Goal: Task Accomplishment & Management: Manage account settings

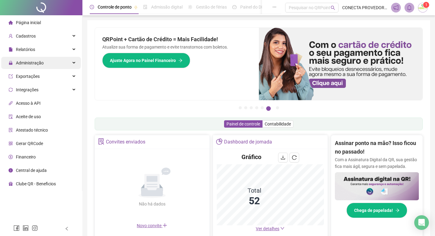
click at [38, 64] on span "Administração" at bounding box center [30, 62] width 28 height 5
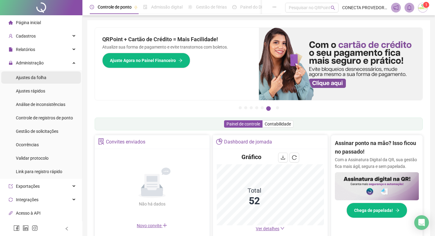
click at [45, 78] on span "Ajustes da folha" at bounding box center [31, 77] width 31 height 5
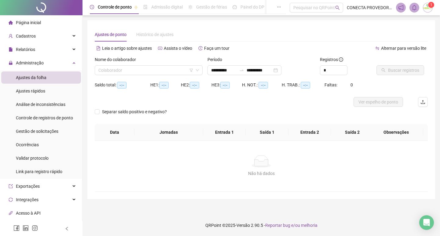
type input "**********"
click at [109, 71] on input "search" at bounding box center [145, 70] width 95 height 9
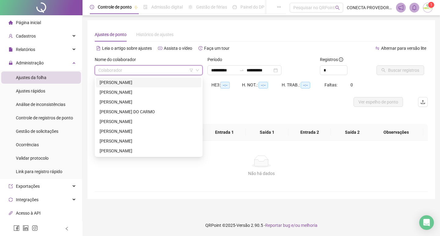
click at [129, 68] on input "search" at bounding box center [145, 70] width 95 height 9
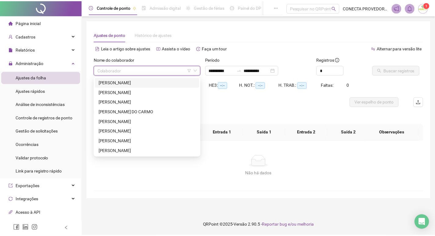
scroll to position [65, 0]
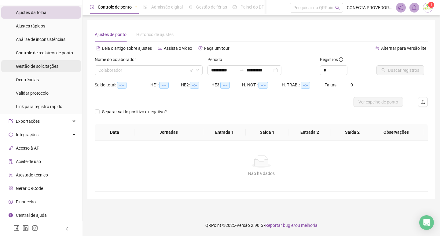
click at [41, 64] on span "Gestão de solicitações" at bounding box center [37, 66] width 42 height 5
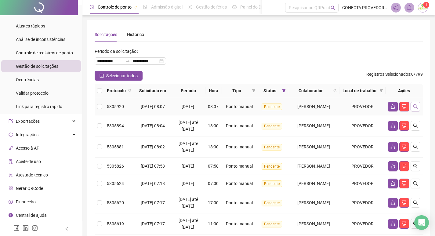
click at [412, 111] on button "button" at bounding box center [416, 107] width 10 height 10
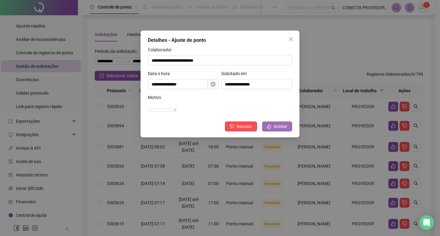
click at [275, 130] on span "Aceitar" at bounding box center [280, 126] width 13 height 7
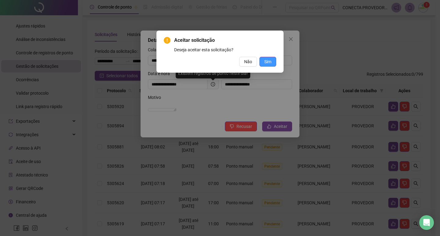
click at [266, 59] on span "Sim" at bounding box center [267, 61] width 7 height 7
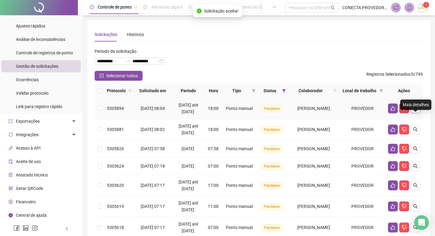
click at [413, 111] on icon "search" at bounding box center [415, 108] width 5 height 5
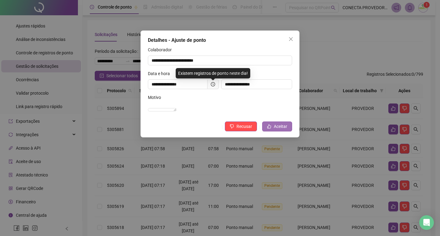
click at [279, 131] on button "Aceitar" at bounding box center [277, 127] width 30 height 10
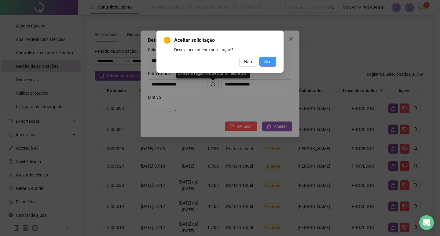
click at [273, 64] on button "Sim" at bounding box center [267, 62] width 17 height 10
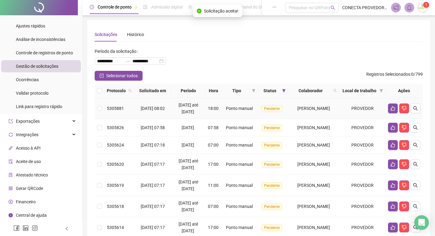
click at [421, 118] on td at bounding box center [404, 108] width 37 height 21
click at [413, 111] on icon "search" at bounding box center [415, 108] width 5 height 5
click at [417, 111] on icon "search" at bounding box center [415, 108] width 5 height 5
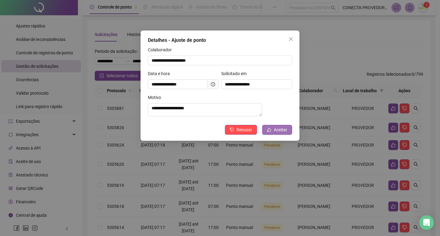
click at [281, 133] on span "Aceitar" at bounding box center [280, 129] width 13 height 7
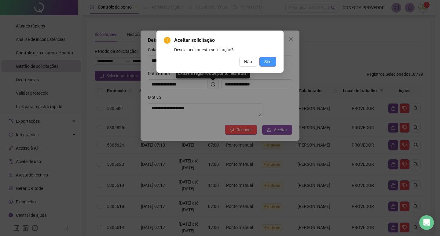
click at [268, 59] on span "Sim" at bounding box center [267, 61] width 7 height 7
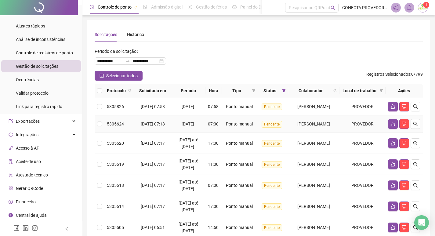
click at [288, 129] on td "[PERSON_NAME]" at bounding box center [313, 123] width 51 height 17
click at [416, 109] on icon "search" at bounding box center [415, 106] width 4 height 4
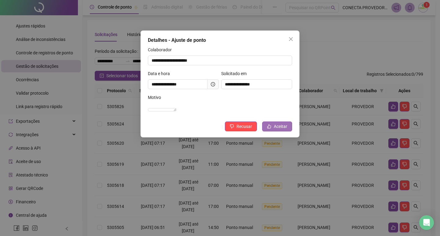
click at [274, 130] on span "Aceitar" at bounding box center [280, 126] width 13 height 7
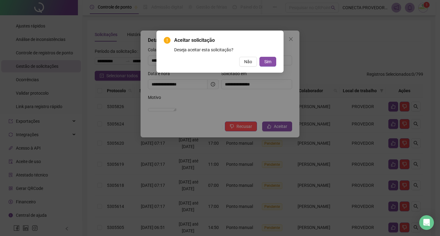
click at [270, 56] on div "Aceitar solicitação Deseja aceitar esta solicitação? Não Sim" at bounding box center [220, 52] width 112 height 30
click at [270, 59] on span "Sim" at bounding box center [267, 61] width 7 height 7
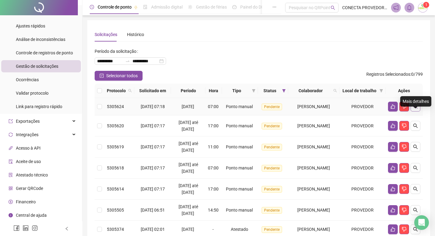
click at [417, 109] on icon "search" at bounding box center [415, 106] width 5 height 5
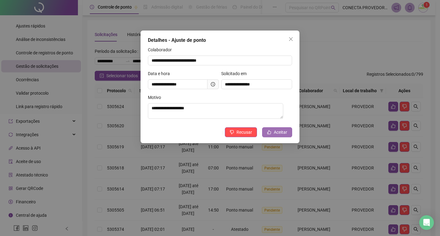
click at [268, 136] on button "Aceitar" at bounding box center [277, 132] width 30 height 10
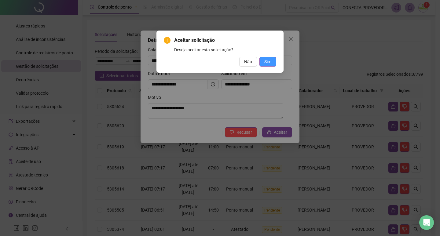
click at [268, 62] on span "Sim" at bounding box center [267, 61] width 7 height 7
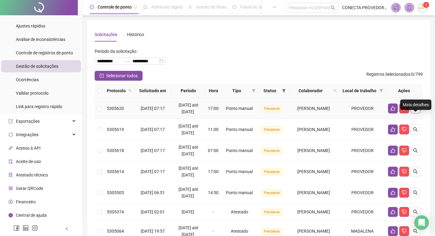
click at [416, 111] on icon "search" at bounding box center [415, 108] width 5 height 5
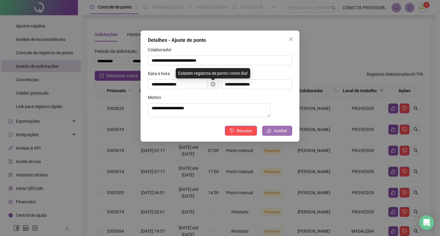
click at [273, 136] on button "Aceitar" at bounding box center [277, 131] width 30 height 10
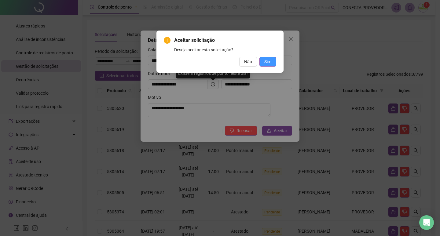
click at [268, 63] on span "Sim" at bounding box center [267, 61] width 7 height 7
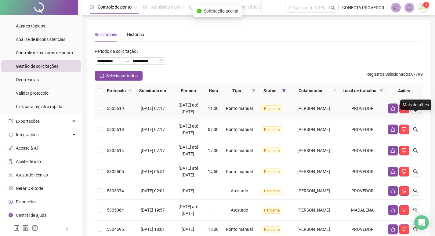
click at [417, 111] on icon "search" at bounding box center [415, 108] width 5 height 5
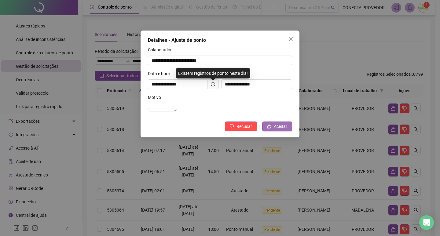
click at [271, 129] on icon "like" at bounding box center [269, 126] width 4 height 4
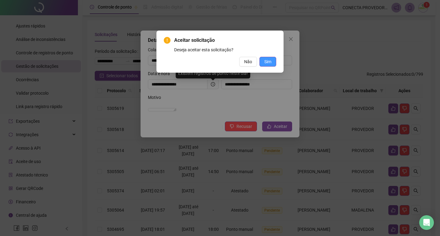
click at [265, 59] on span "Sim" at bounding box center [267, 61] width 7 height 7
click at [273, 61] on button "Sim" at bounding box center [267, 62] width 17 height 10
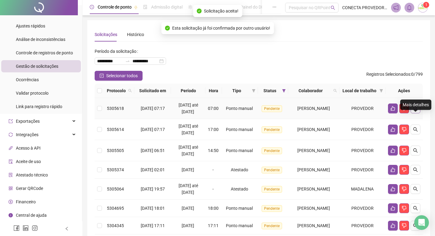
click at [417, 111] on icon "search" at bounding box center [415, 108] width 5 height 5
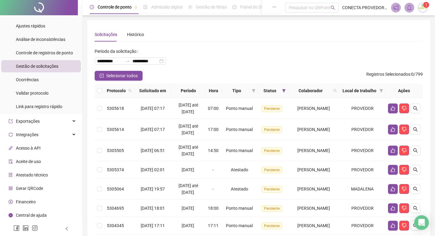
click at [271, 119] on td "Pendente" at bounding box center [273, 108] width 30 height 21
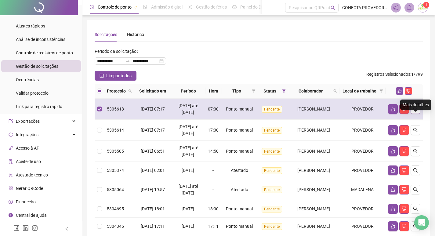
click at [417, 111] on icon "search" at bounding box center [415, 109] width 5 height 5
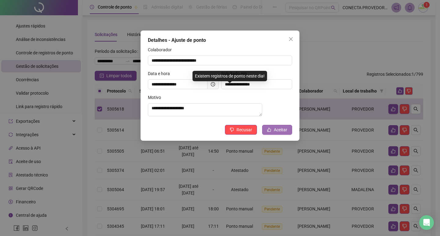
click at [272, 133] on button "Aceitar" at bounding box center [277, 130] width 30 height 10
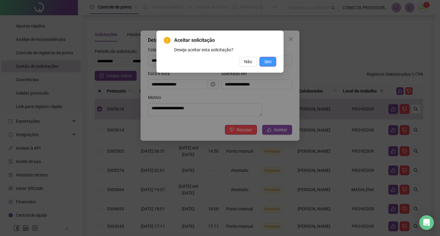
click at [272, 60] on button "Sim" at bounding box center [267, 62] width 17 height 10
click at [266, 62] on span "Sim" at bounding box center [267, 61] width 7 height 7
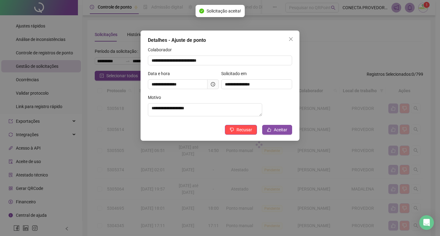
click at [266, 62] on div "Aceitar solicitação Deseja aceitar esta solicitação? Não Sim" at bounding box center [220, 118] width 440 height 236
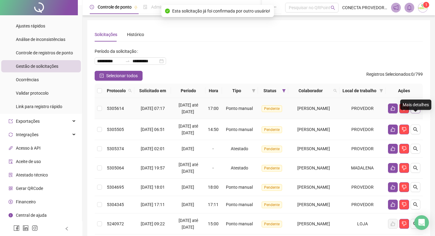
click at [418, 113] on button "button" at bounding box center [416, 109] width 10 height 10
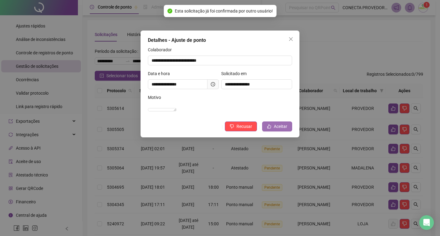
click at [284, 130] on span "Aceitar" at bounding box center [280, 126] width 13 height 7
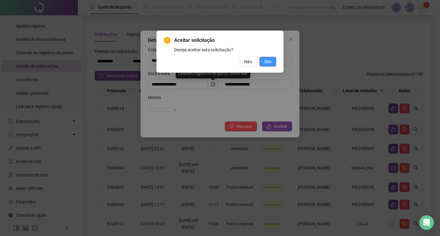
click at [268, 63] on span "Sim" at bounding box center [267, 61] width 7 height 7
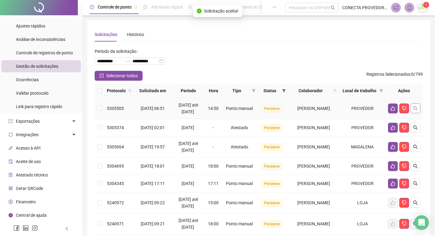
drag, startPoint x: 422, startPoint y: 120, endPoint x: 417, endPoint y: 120, distance: 5.2
click at [420, 119] on td at bounding box center [404, 108] width 37 height 21
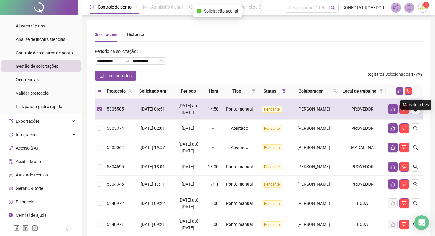
click at [417, 111] on icon "search" at bounding box center [415, 109] width 5 height 5
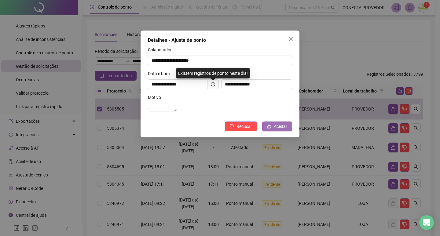
click at [290, 131] on button "Aceitar" at bounding box center [277, 127] width 30 height 10
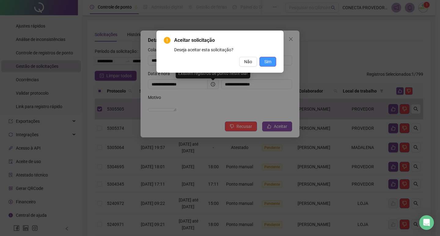
click at [270, 63] on span "Sim" at bounding box center [267, 61] width 7 height 7
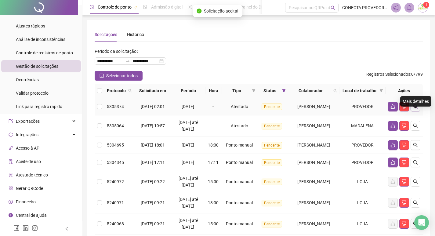
click at [415, 109] on icon "search" at bounding box center [415, 106] width 5 height 5
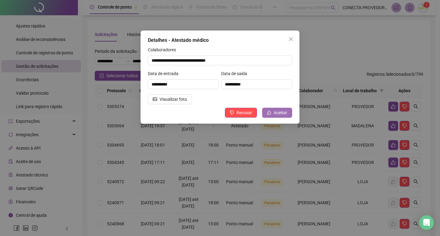
click at [278, 113] on span "Aceitar" at bounding box center [280, 112] width 13 height 7
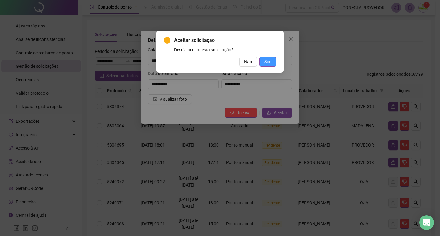
click at [267, 63] on span "Sim" at bounding box center [267, 61] width 7 height 7
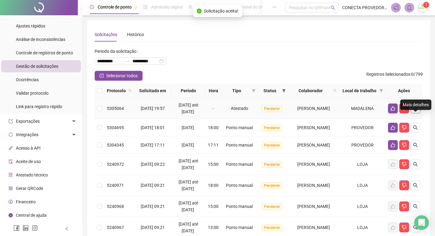
click at [417, 113] on button "button" at bounding box center [416, 109] width 10 height 10
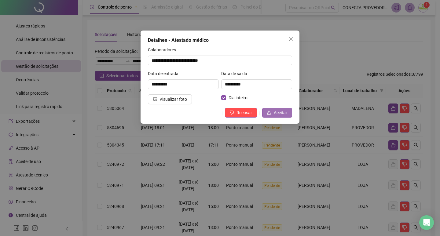
click at [280, 115] on span "Aceitar" at bounding box center [280, 112] width 13 height 7
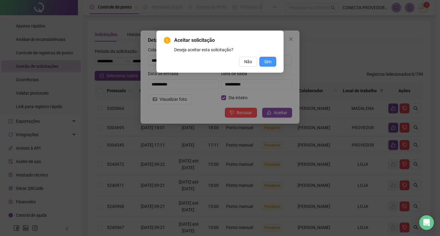
click at [271, 61] on span "Sim" at bounding box center [267, 61] width 7 height 7
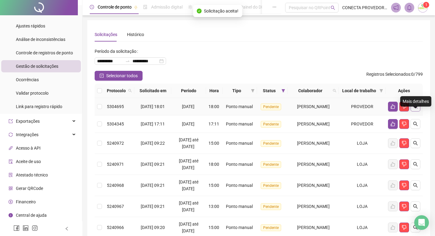
click at [414, 109] on icon "search" at bounding box center [415, 106] width 4 height 4
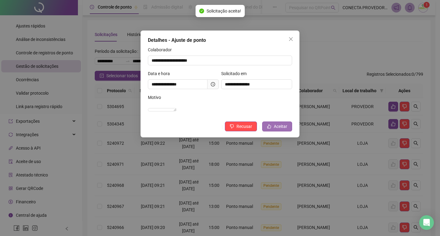
click at [281, 130] on span "Aceitar" at bounding box center [280, 126] width 13 height 7
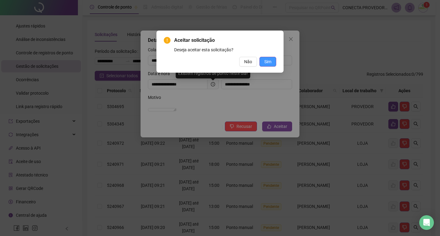
click at [265, 65] on span "Sim" at bounding box center [267, 61] width 7 height 7
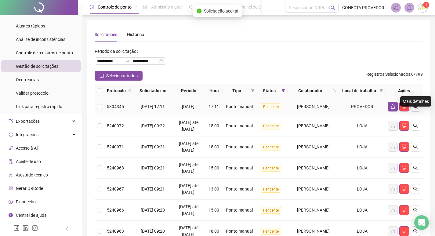
click at [415, 109] on icon "search" at bounding box center [415, 106] width 4 height 4
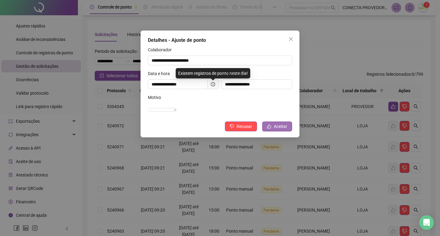
click at [275, 130] on span "Aceitar" at bounding box center [280, 126] width 13 height 7
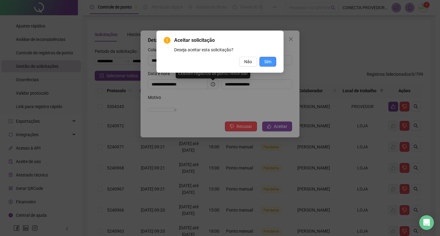
click at [271, 63] on span "Sim" at bounding box center [267, 61] width 7 height 7
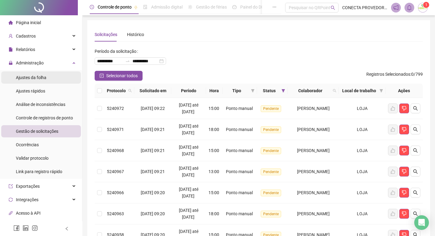
click at [38, 78] on span "Ajustes da folha" at bounding box center [31, 77] width 31 height 5
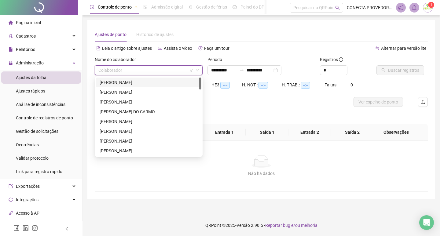
click at [169, 72] on input "search" at bounding box center [145, 70] width 95 height 9
drag, startPoint x: 156, startPoint y: 84, endPoint x: 227, endPoint y: 89, distance: 71.0
click at [156, 85] on div "[PERSON_NAME]" at bounding box center [149, 82] width 98 height 7
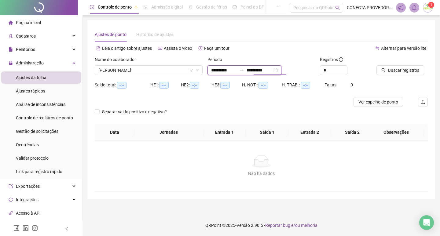
click at [257, 71] on input "**********" at bounding box center [259, 70] width 26 height 7
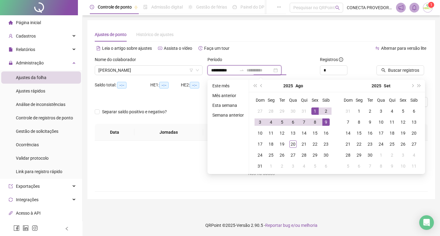
type input "**********"
click at [313, 111] on div "1" at bounding box center [314, 110] width 7 height 7
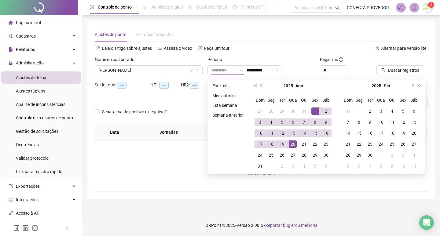
drag, startPoint x: 292, startPoint y: 146, endPoint x: 295, endPoint y: 131, distance: 15.2
click at [291, 146] on div "20" at bounding box center [292, 143] width 7 height 7
type input "**********"
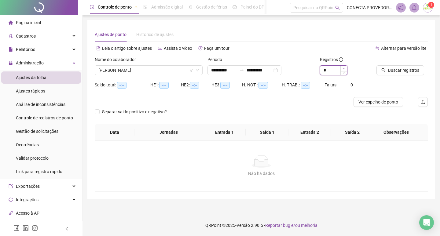
type input "*"
click at [343, 68] on icon "up" at bounding box center [344, 68] width 2 height 2
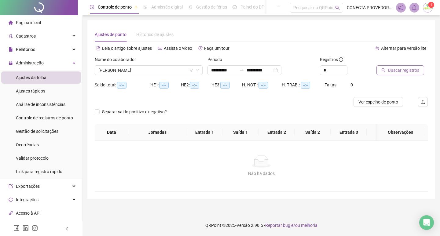
click at [391, 68] on span "Buscar registros" at bounding box center [403, 70] width 31 height 7
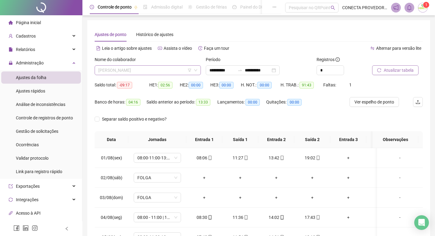
click at [186, 72] on span "[PERSON_NAME]" at bounding box center [147, 70] width 99 height 9
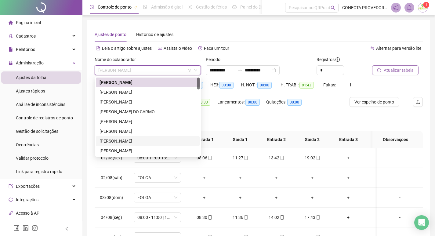
scroll to position [61, 0]
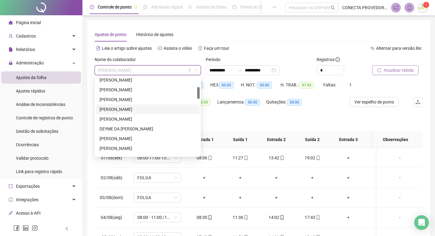
click at [116, 107] on div "[PERSON_NAME]" at bounding box center [148, 109] width 96 height 7
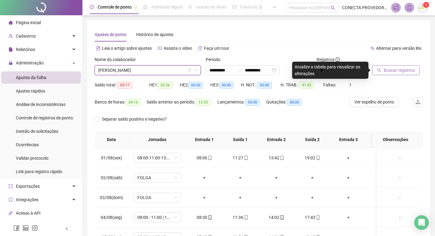
click at [389, 73] on span "Buscar registros" at bounding box center [399, 70] width 31 height 7
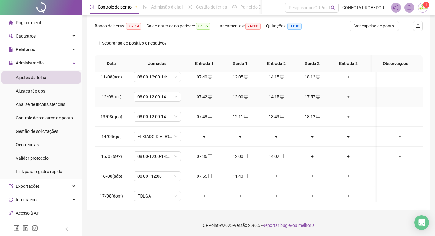
scroll to position [214, 0]
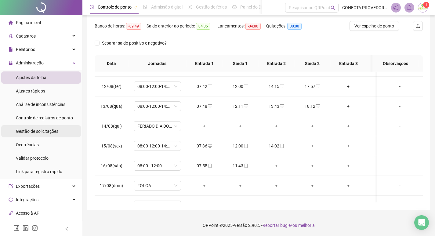
click at [35, 133] on span "Gestão de solicitações" at bounding box center [37, 131] width 42 height 5
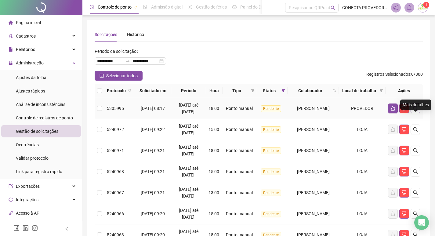
click at [414, 113] on button "button" at bounding box center [416, 109] width 10 height 10
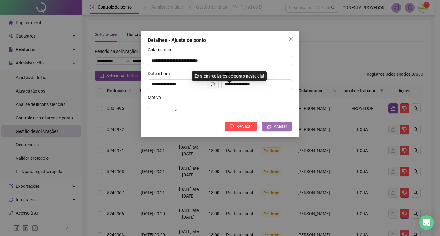
click at [274, 131] on button "Aceitar" at bounding box center [277, 127] width 30 height 10
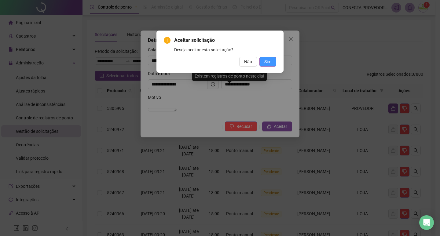
click at [273, 59] on button "Sim" at bounding box center [267, 62] width 17 height 10
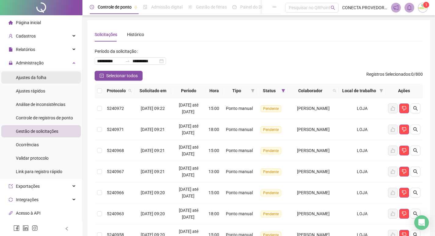
click at [32, 75] on span "Ajustes da folha" at bounding box center [31, 77] width 31 height 5
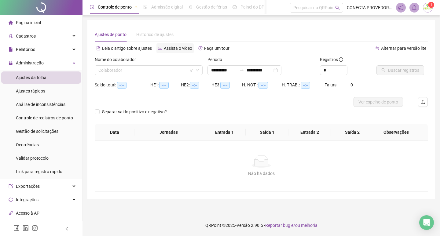
type input "**********"
click at [162, 70] on input "search" at bounding box center [145, 70] width 95 height 9
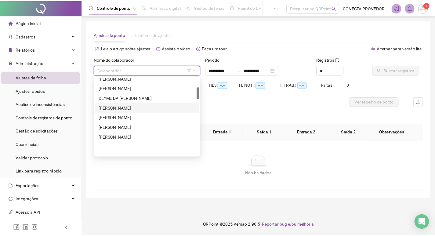
scroll to position [61, 0]
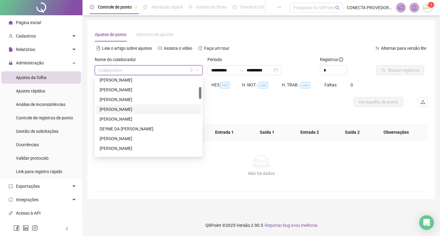
click at [113, 110] on div "[PERSON_NAME]" at bounding box center [149, 109] width 98 height 7
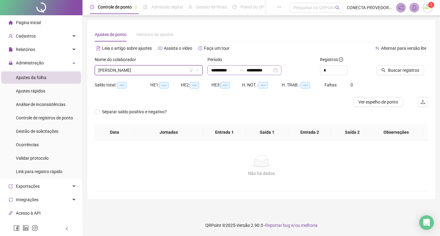
click at [244, 70] on icon "swap-right" at bounding box center [241, 70] width 5 height 5
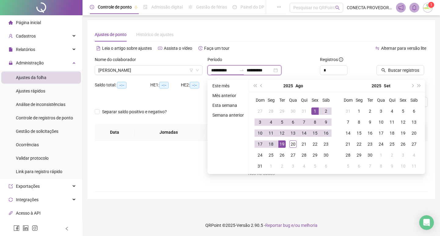
type input "**********"
click at [314, 111] on div "1" at bounding box center [314, 110] width 7 height 7
type input "**********"
click at [288, 144] on td "20" at bounding box center [292, 144] width 11 height 11
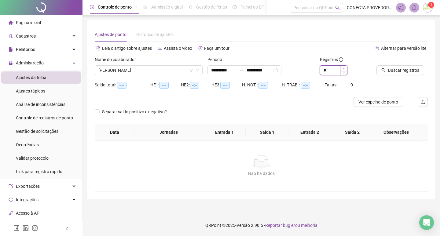
type input "*"
click at [344, 68] on icon "up" at bounding box center [344, 68] width 2 height 2
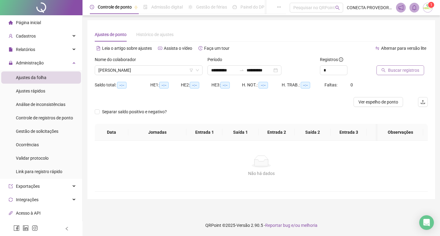
click at [391, 70] on span "Buscar registros" at bounding box center [403, 70] width 31 height 7
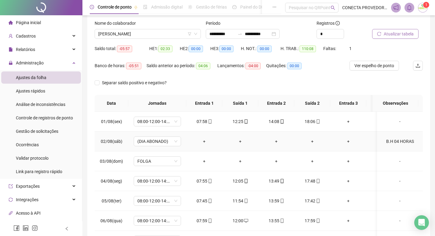
scroll to position [0, 0]
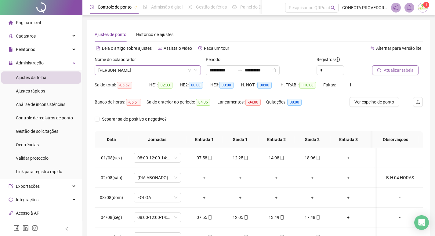
click at [176, 72] on span "[PERSON_NAME]" at bounding box center [147, 70] width 99 height 9
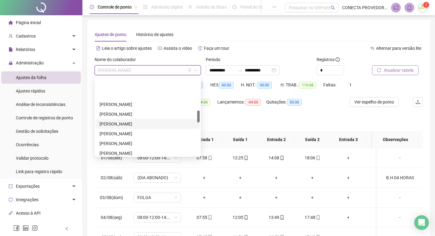
scroll to position [214, 0]
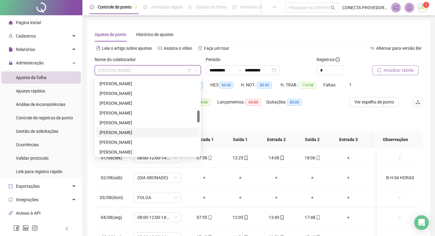
click at [126, 131] on div "[PERSON_NAME]" at bounding box center [148, 132] width 96 height 7
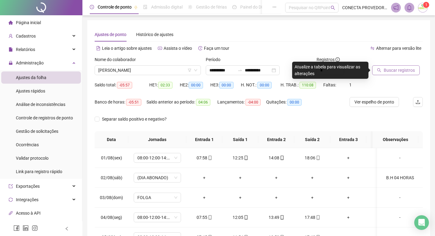
click at [406, 72] on span "Buscar registros" at bounding box center [399, 70] width 31 height 7
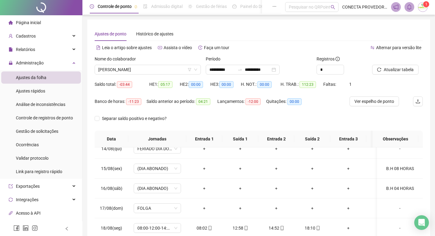
scroll to position [0, 0]
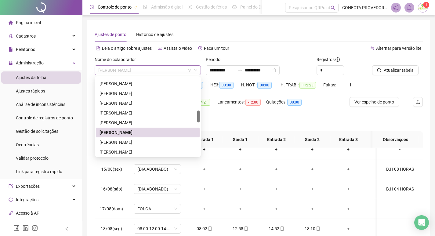
click at [149, 72] on span "[PERSON_NAME]" at bounding box center [147, 70] width 99 height 9
click at [107, 140] on div "[PERSON_NAME]" at bounding box center [148, 142] width 96 height 7
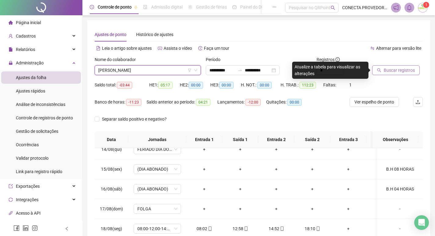
click at [406, 69] on span "Buscar registros" at bounding box center [399, 70] width 31 height 7
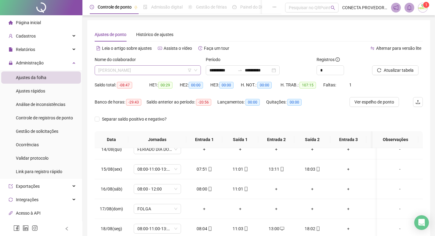
click at [162, 68] on span "[PERSON_NAME]" at bounding box center [147, 70] width 99 height 9
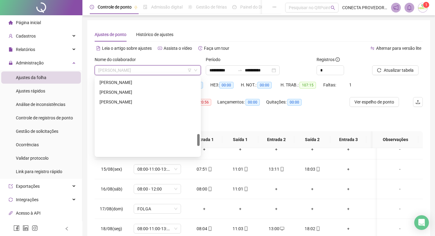
scroll to position [430, 0]
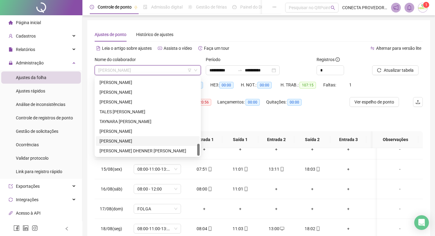
click at [127, 140] on div "[PERSON_NAME]" at bounding box center [148, 141] width 96 height 7
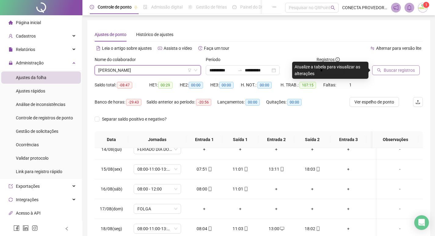
click at [402, 68] on span "Buscar registros" at bounding box center [399, 70] width 31 height 7
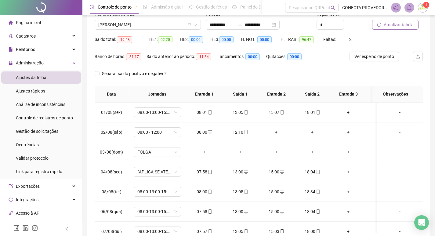
scroll to position [0, 0]
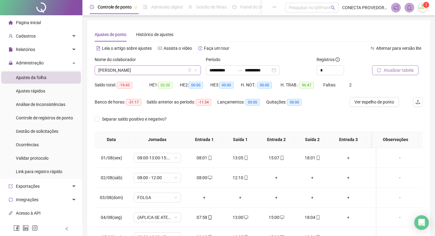
click at [166, 70] on span "[PERSON_NAME]" at bounding box center [147, 70] width 99 height 9
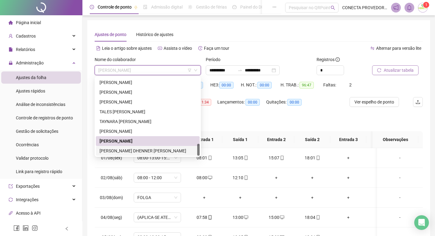
click at [125, 151] on div "[PERSON_NAME] DHENNER [PERSON_NAME]" at bounding box center [148, 150] width 96 height 7
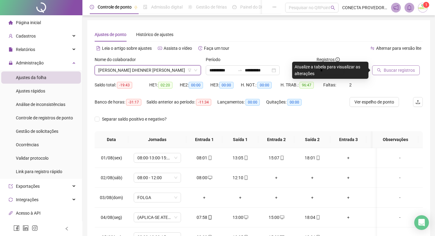
click at [398, 73] on span "Buscar registros" at bounding box center [399, 70] width 31 height 7
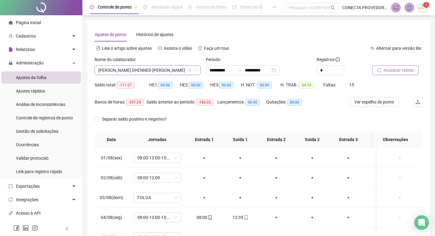
click at [163, 69] on span "[PERSON_NAME] DHENNER [PERSON_NAME]" at bounding box center [147, 70] width 99 height 9
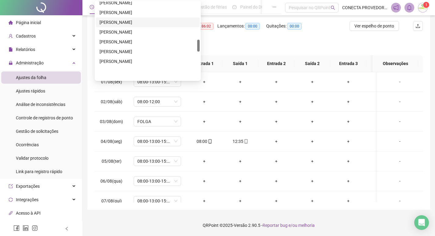
scroll to position [247, 0]
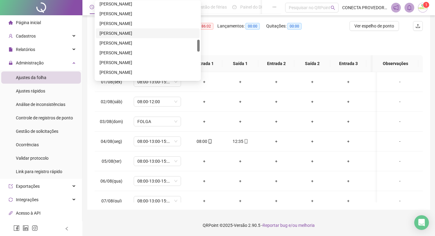
click at [116, 35] on div "[PERSON_NAME]" at bounding box center [148, 33] width 96 height 7
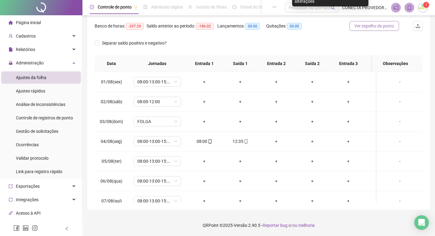
click at [374, 24] on span "Ver espelho de ponto" at bounding box center [375, 26] width 40 height 7
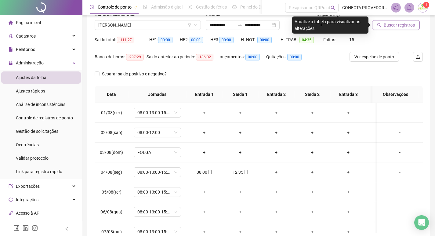
scroll to position [0, 0]
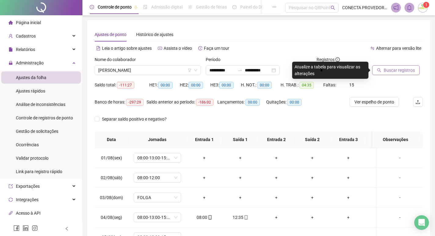
click at [384, 71] on span "Buscar registros" at bounding box center [399, 70] width 31 height 7
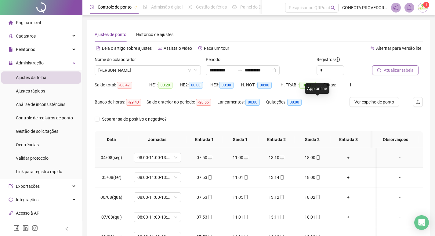
scroll to position [61, 0]
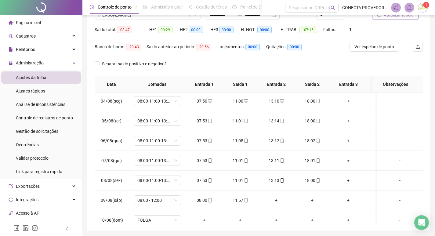
click at [385, 138] on td "-" at bounding box center [400, 141] width 46 height 20
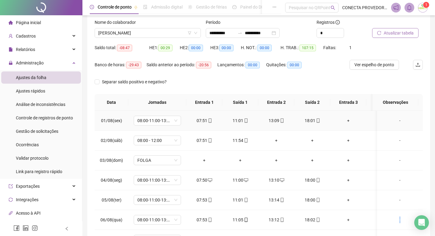
scroll to position [0, 0]
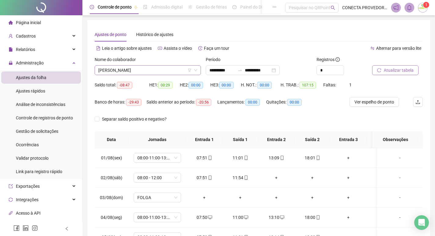
click at [162, 73] on span "[PERSON_NAME]" at bounding box center [147, 70] width 99 height 9
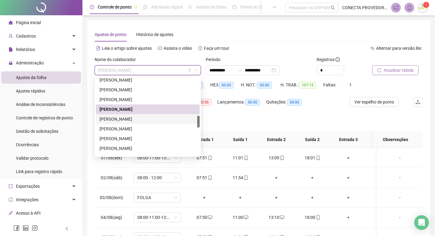
click at [125, 120] on div "[PERSON_NAME]" at bounding box center [148, 119] width 96 height 7
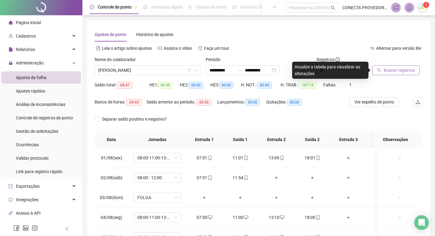
click at [404, 72] on span "Buscar registros" at bounding box center [399, 70] width 31 height 7
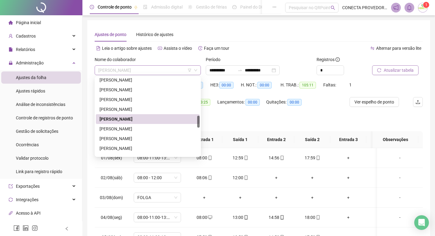
click at [167, 70] on span "[PERSON_NAME]" at bounding box center [147, 70] width 99 height 9
click at [128, 129] on div "[PERSON_NAME]" at bounding box center [148, 129] width 96 height 7
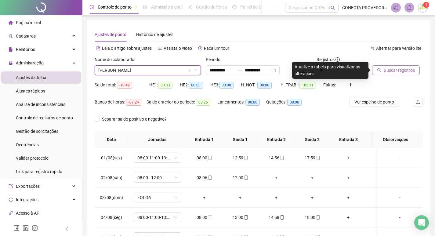
click at [400, 70] on span "Buscar registros" at bounding box center [399, 70] width 31 height 7
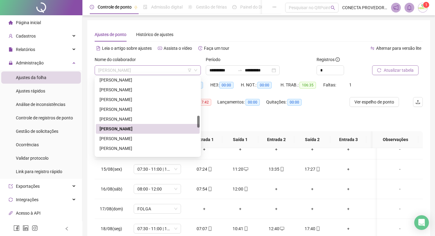
click at [165, 68] on span "[PERSON_NAME]" at bounding box center [147, 70] width 99 height 9
click at [136, 138] on div "[PERSON_NAME]" at bounding box center [148, 138] width 96 height 7
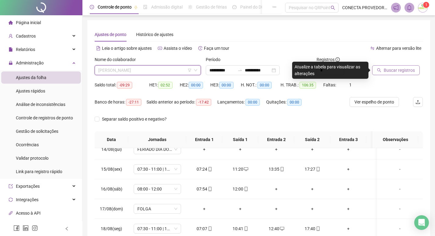
click at [173, 71] on span "[PERSON_NAME]" at bounding box center [147, 70] width 99 height 9
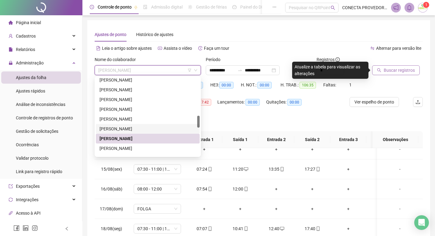
scroll to position [277, 0]
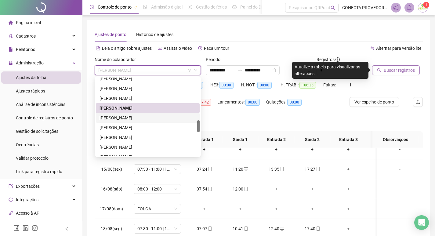
click at [134, 118] on div "[PERSON_NAME]" at bounding box center [148, 118] width 96 height 7
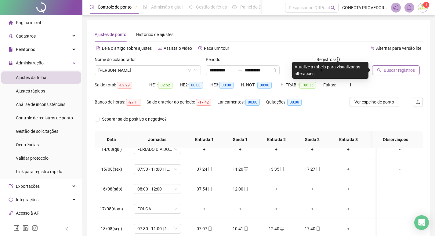
click at [395, 67] on span "Buscar registros" at bounding box center [399, 70] width 31 height 7
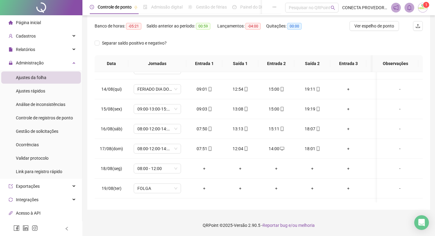
scroll to position [271, 0]
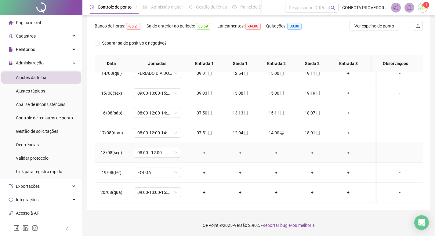
click at [393, 151] on div "-" at bounding box center [400, 152] width 36 height 7
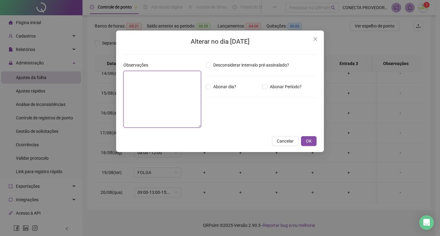
click at [150, 80] on textarea at bounding box center [162, 99] width 78 height 57
type textarea "**********"
click at [310, 141] on span "OK" at bounding box center [309, 141] width 6 height 7
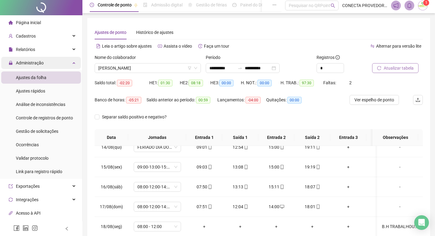
scroll to position [0, 0]
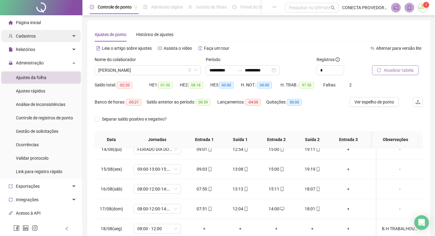
click at [25, 34] on span "Cadastros" at bounding box center [26, 36] width 20 height 5
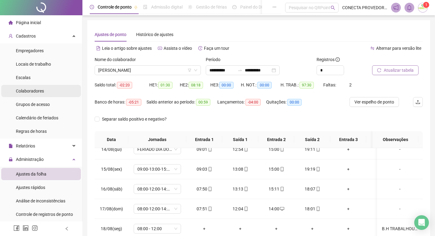
click at [34, 91] on span "Colaboradores" at bounding box center [30, 91] width 28 height 5
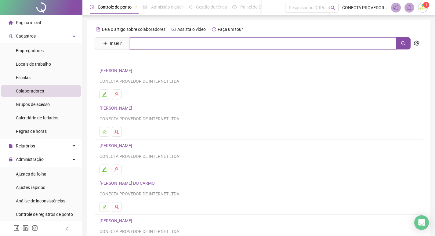
click at [148, 39] on input "text" at bounding box center [263, 43] width 266 height 12
type input "*******"
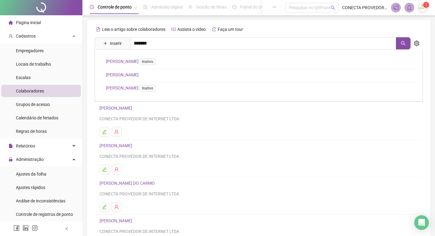
click at [133, 73] on link "[PERSON_NAME]" at bounding box center [122, 74] width 33 height 5
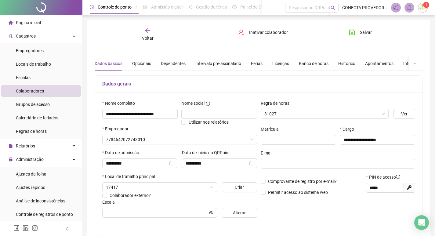
type input "**********"
click at [251, 66] on div "Férias" at bounding box center [257, 63] width 12 height 7
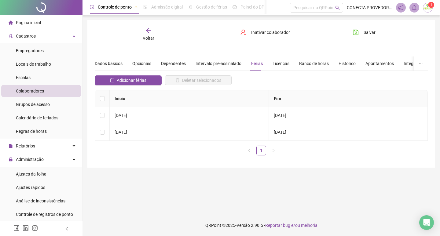
click at [120, 190] on main "**********" at bounding box center [261, 115] width 348 height 190
click at [38, 173] on span "Ajustes da folha" at bounding box center [31, 174] width 31 height 5
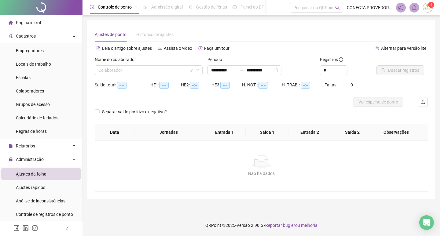
type input "**********"
click at [111, 72] on input "search" at bounding box center [145, 70] width 95 height 9
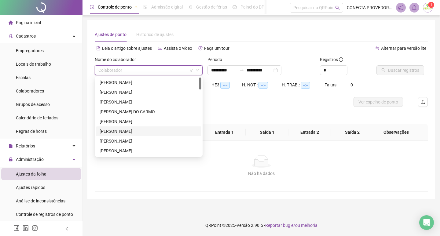
click at [125, 132] on div "[PERSON_NAME]" at bounding box center [149, 131] width 98 height 7
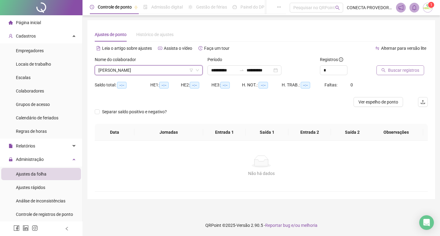
click at [397, 71] on span "Buscar registros" at bounding box center [403, 70] width 31 height 7
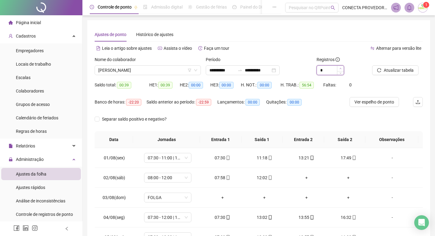
click at [340, 68] on icon "up" at bounding box center [341, 68] width 2 height 2
type input "*"
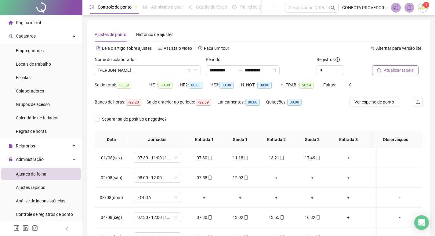
click at [391, 69] on span "Atualizar tabela" at bounding box center [399, 70] width 30 height 7
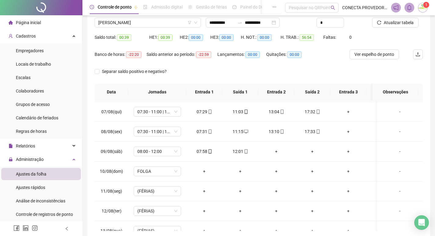
scroll to position [122, 0]
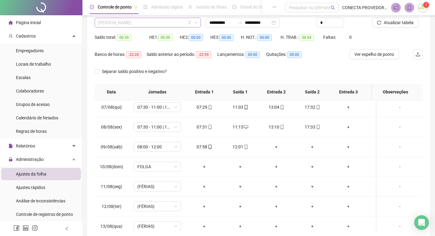
click at [163, 22] on span "[PERSON_NAME]" at bounding box center [147, 22] width 99 height 9
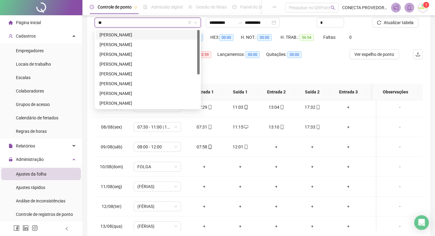
type input "***"
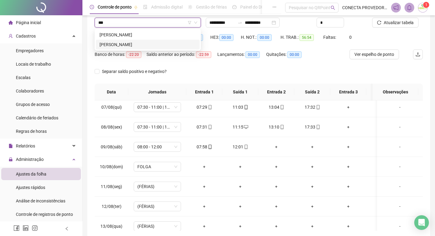
click at [137, 43] on div "[PERSON_NAME]" at bounding box center [148, 44] width 96 height 7
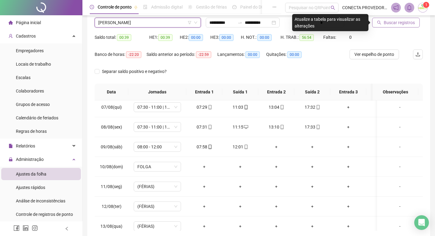
scroll to position [17, 0]
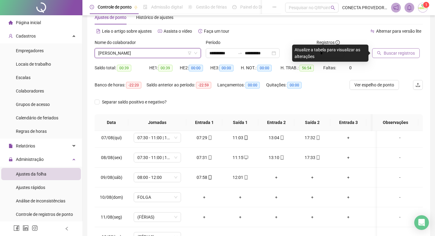
click at [380, 53] on icon "search" at bounding box center [379, 53] width 4 height 4
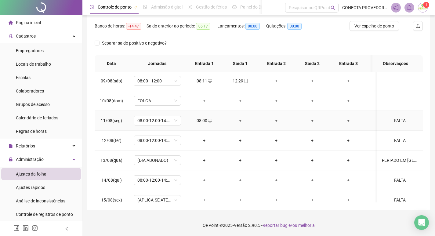
scroll to position [251, 0]
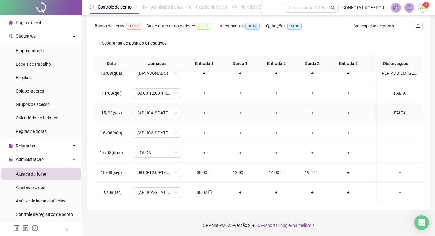
click at [395, 110] on div "FALTA" at bounding box center [400, 113] width 36 height 7
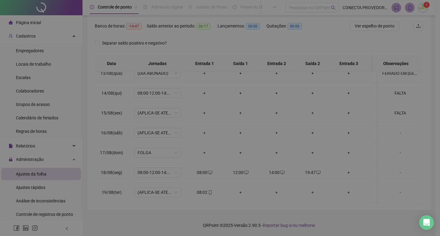
type textarea "*****"
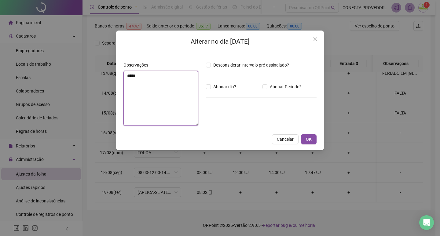
click at [134, 75] on textarea "*****" at bounding box center [160, 98] width 75 height 55
drag, startPoint x: 132, startPoint y: 76, endPoint x: 110, endPoint y: 79, distance: 22.5
click at [110, 79] on div "Alterar no dia [DATE] Observações ***** Desconsiderar intervalo pré-assinalado?…" at bounding box center [220, 118] width 440 height 236
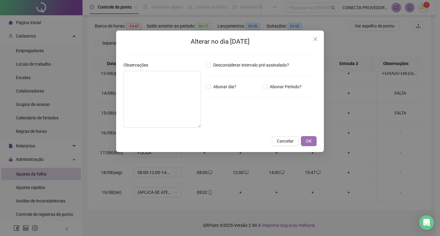
click at [310, 144] on span "OK" at bounding box center [309, 141] width 6 height 7
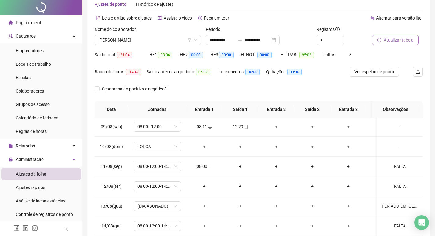
scroll to position [0, 0]
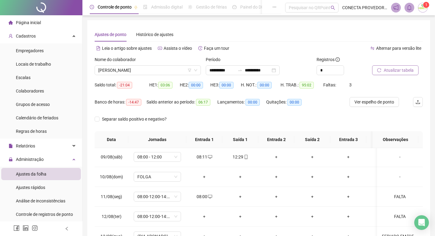
click at [392, 71] on span "Atualizar tabela" at bounding box center [399, 70] width 30 height 7
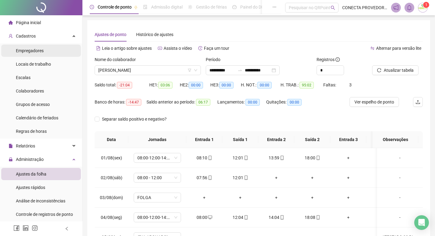
click at [29, 52] on span "Empregadores" at bounding box center [30, 50] width 28 height 5
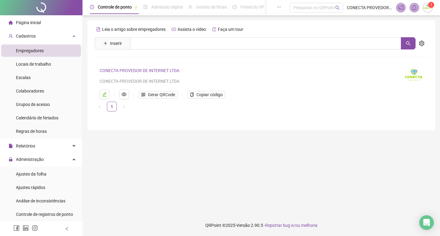
click at [29, 52] on span "Empregadores" at bounding box center [30, 50] width 28 height 5
click at [30, 90] on span "Colaboradores" at bounding box center [30, 91] width 28 height 5
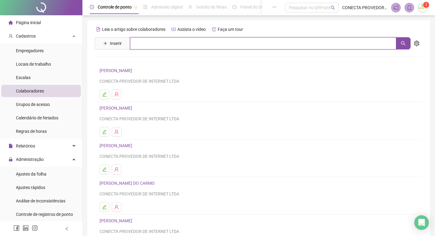
click at [149, 42] on input "text" at bounding box center [263, 43] width 266 height 12
type input "*****"
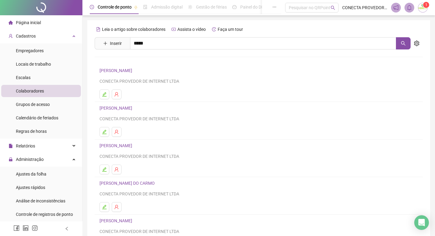
click at [125, 75] on link "[PERSON_NAME]" at bounding box center [122, 74] width 33 height 5
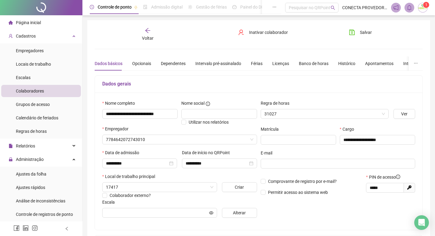
type input "**********"
click at [257, 62] on div "Férias" at bounding box center [257, 63] width 12 height 7
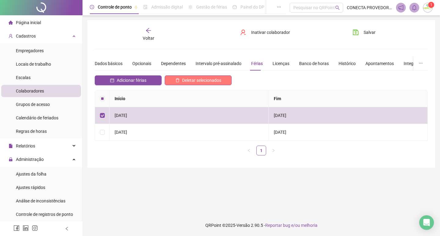
click at [206, 82] on span "Deletar selecionados" at bounding box center [201, 80] width 39 height 7
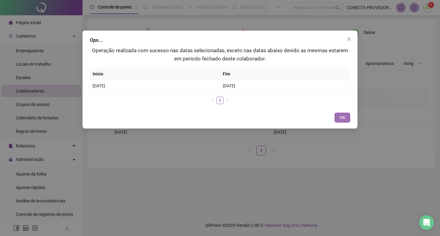
click at [346, 117] on button "OK" at bounding box center [342, 118] width 16 height 10
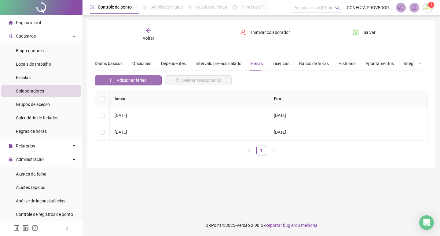
click at [129, 79] on span "Adicionar férias" at bounding box center [132, 80] width 30 height 7
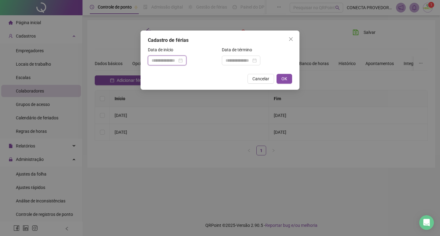
click at [172, 59] on input at bounding box center [164, 60] width 26 height 7
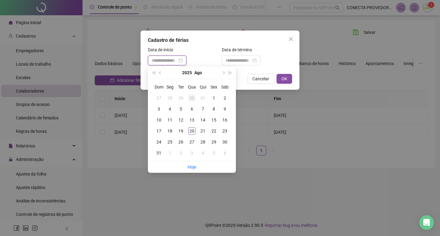
type input "**********"
click at [169, 120] on div "11" at bounding box center [169, 119] width 7 height 7
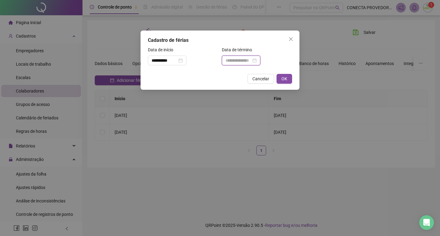
click at [249, 62] on input at bounding box center [238, 60] width 26 height 7
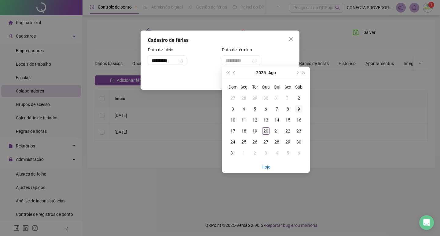
click at [299, 108] on div "9" at bounding box center [298, 108] width 7 height 7
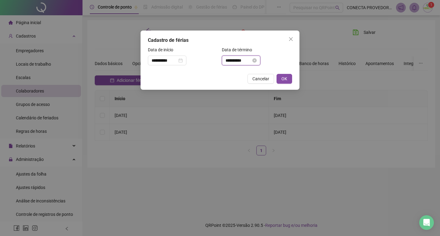
click at [251, 62] on input "**********" at bounding box center [238, 60] width 26 height 7
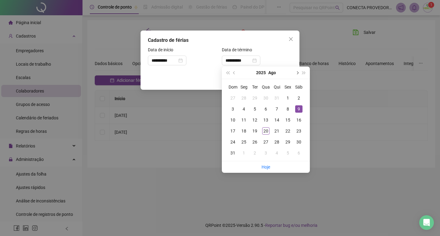
click at [298, 71] on button "next-year" at bounding box center [296, 73] width 7 height 12
type input "**********"
click at [256, 109] on div "9" at bounding box center [254, 108] width 7 height 7
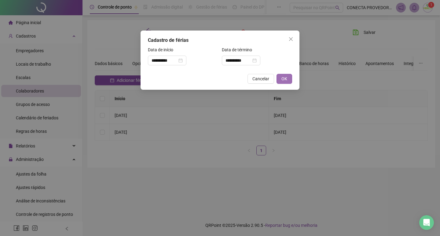
click at [286, 79] on span "OK" at bounding box center [284, 78] width 6 height 7
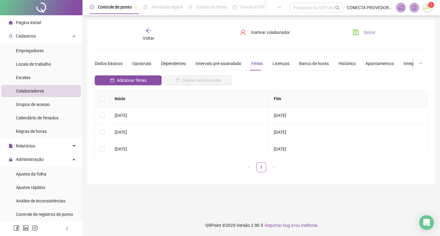
click at [362, 32] on button "Salvar" at bounding box center [364, 32] width 32 height 10
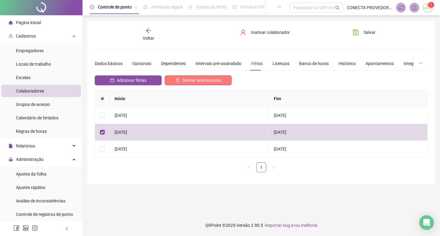
click at [209, 80] on span "Deletar selecionados" at bounding box center [201, 80] width 39 height 7
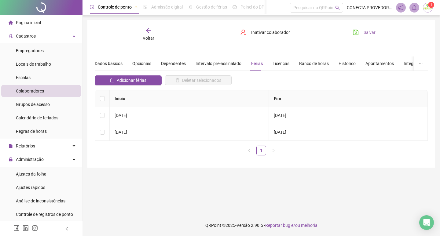
click at [362, 29] on button "Salvar" at bounding box center [364, 32] width 32 height 10
click at [147, 38] on span "Voltar" at bounding box center [149, 38] width 12 height 5
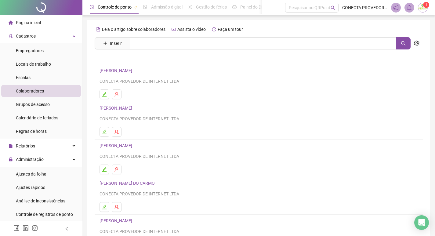
click at [299, 88] on li "[PERSON_NAME] CONECTA PROVEDOR DE INTERNET LTDA" at bounding box center [259, 83] width 328 height 38
click at [40, 176] on span "Ajustes da folha" at bounding box center [31, 174] width 31 height 5
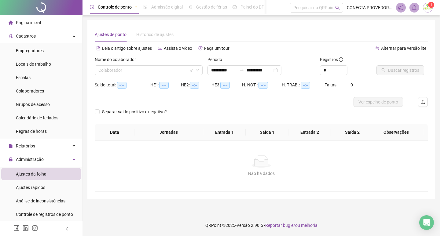
type input "**********"
click at [136, 73] on input "search" at bounding box center [145, 70] width 95 height 9
